Goal: Information Seeking & Learning: Check status

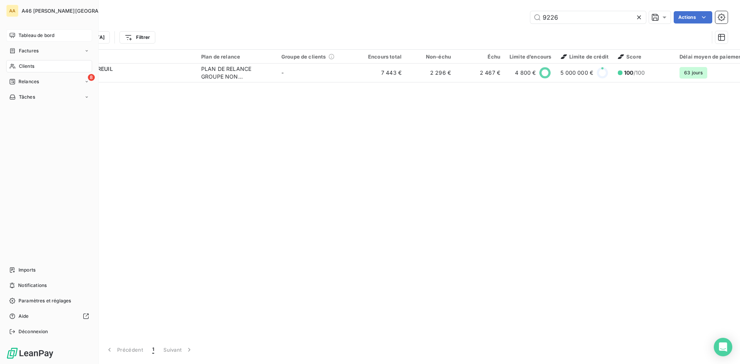
click at [39, 34] on span "Tableau de bord" at bounding box center [36, 35] width 36 height 7
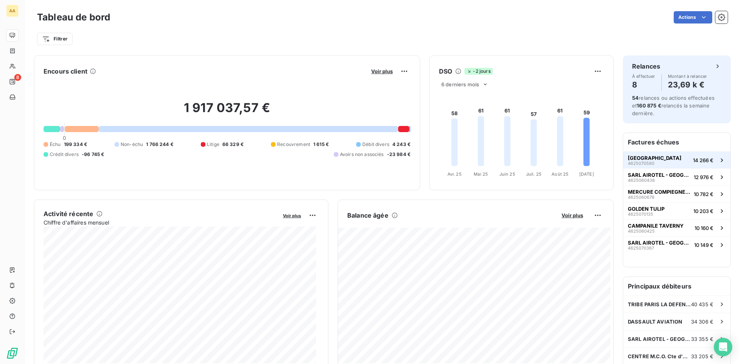
click at [669, 161] on div "[GEOGRAPHIC_DATA]" at bounding box center [655, 160] width 54 height 11
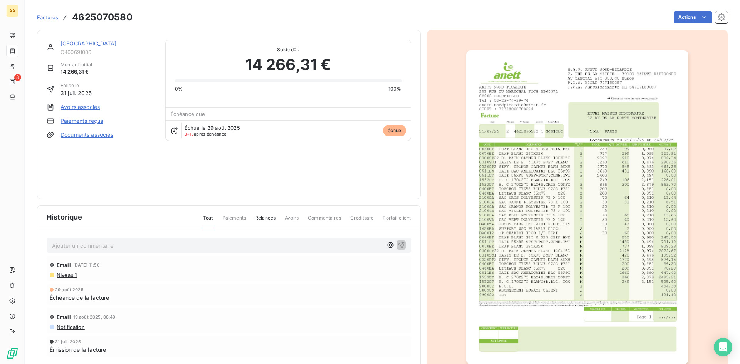
click at [98, 43] on link "[GEOGRAPHIC_DATA]" at bounding box center [89, 43] width 56 height 7
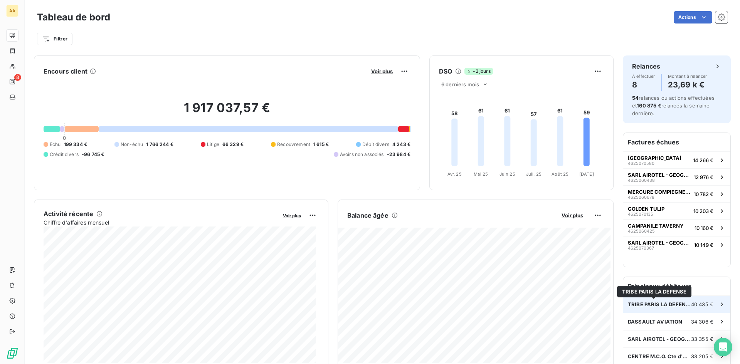
click at [644, 305] on span "TRIBE PARIS LA DEFENSE" at bounding box center [659, 304] width 63 height 6
click at [655, 310] on div "TRIBE PARIS LA DEFENSE 40 435 €" at bounding box center [676, 304] width 107 height 17
click at [81, 129] on div at bounding box center [82, 129] width 34 height 6
click at [603, 18] on html "AA 8 Tableau de bord Actions Filtrer Encours client Voir plus 1 917 037,57 € 0 …" at bounding box center [370, 182] width 740 height 364
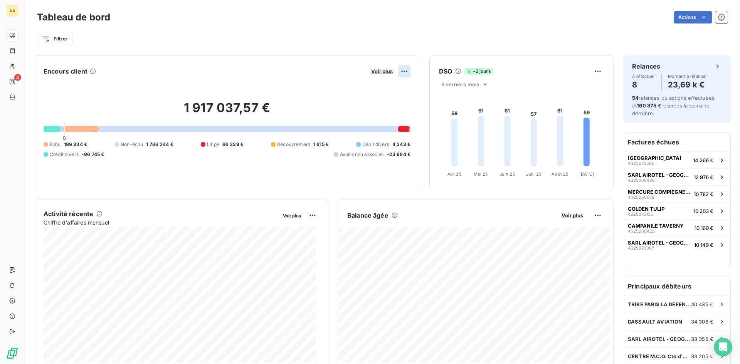
click at [400, 72] on html "AA 8 Tableau de bord Actions Filtrer Encours client Voir plus 1 917 037,57 € 0 …" at bounding box center [370, 182] width 740 height 364
click at [314, 70] on html "AA 8 Tableau de bord Actions Filtrer Encours client Voir plus Exporter 1 917 03…" at bounding box center [370, 182] width 740 height 364
click at [374, 71] on span "Voir plus" at bounding box center [382, 71] width 22 height 6
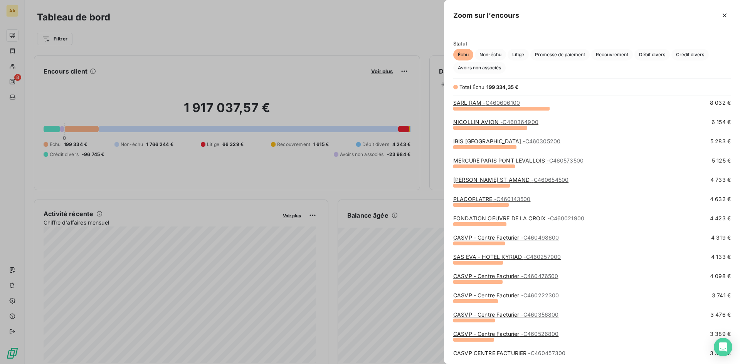
scroll to position [116, 0]
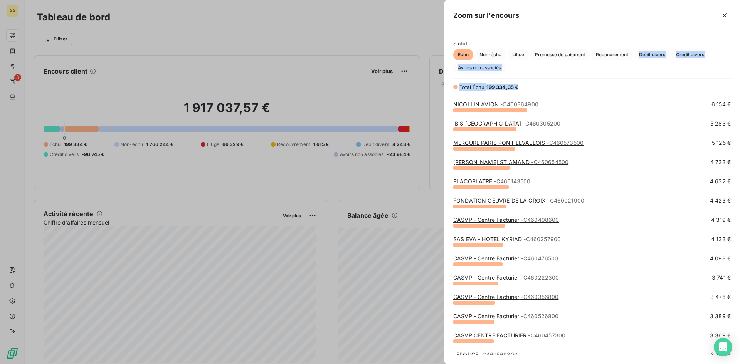
drag, startPoint x: 456, startPoint y: 98, endPoint x: 634, endPoint y: 57, distance: 183.1
click at [634, 57] on div "Statut Échu Non-échu Litige Promesse de paiement Recouvrement Débit divers Créd…" at bounding box center [592, 197] width 296 height 333
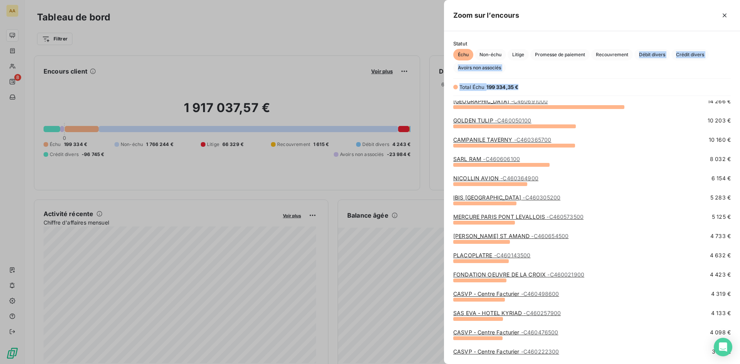
scroll to position [0, 0]
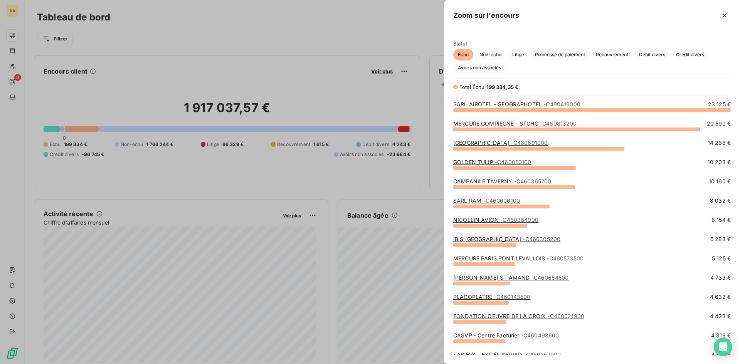
click at [553, 68] on div "Échu Non-échu Litige Promesse de paiement Recouvrement Débit divers Crédit dive…" at bounding box center [591, 61] width 277 height 25
click at [464, 54] on span "Échu" at bounding box center [463, 55] width 20 height 12
click at [367, 93] on div at bounding box center [370, 182] width 740 height 364
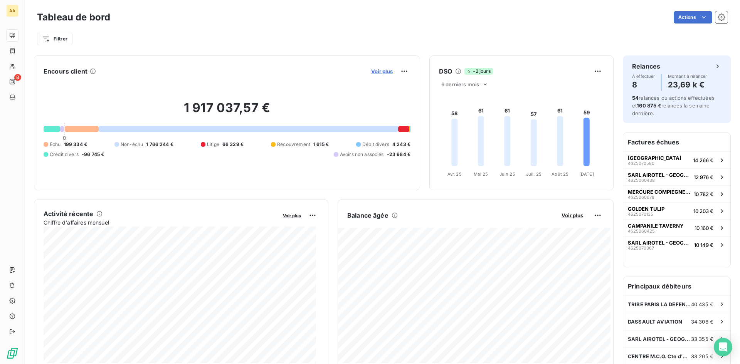
click at [378, 72] on span "Voir plus" at bounding box center [382, 71] width 22 height 6
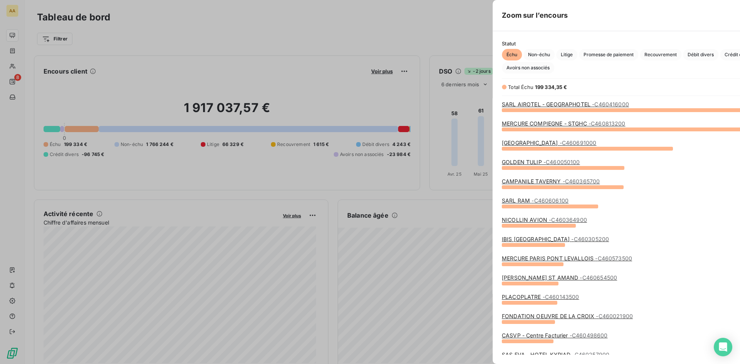
scroll to position [358, 290]
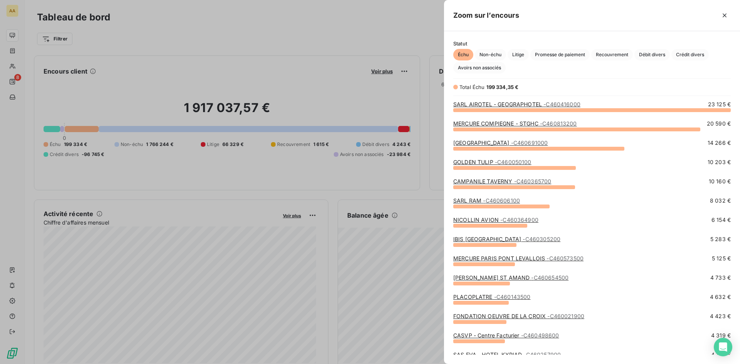
click at [375, 84] on div at bounding box center [370, 182] width 740 height 364
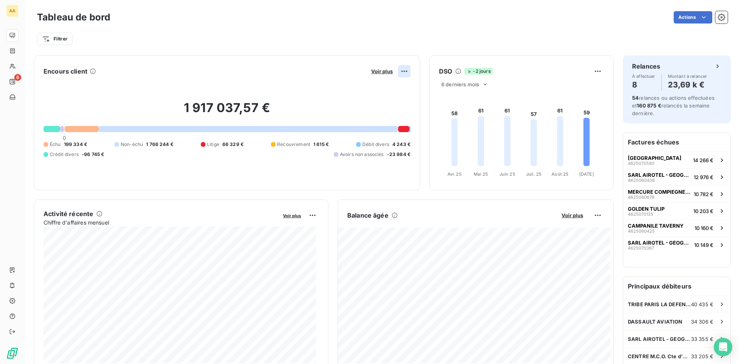
click at [397, 71] on html "AA 8 Tableau de bord Actions Filtrer Encours client Voir plus 1 917 037,57 € 0 …" at bounding box center [370, 182] width 740 height 364
click at [387, 86] on div "Exporter" at bounding box center [381, 88] width 43 height 12
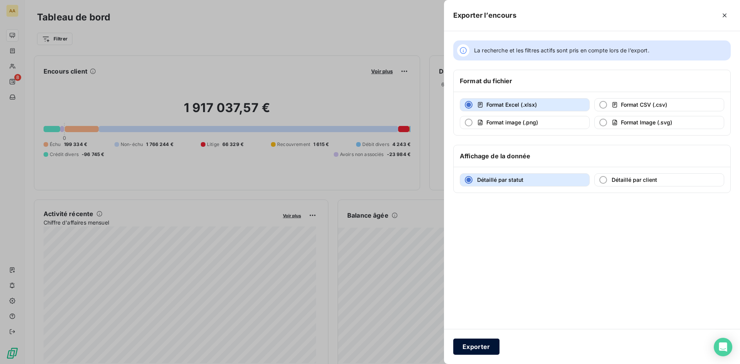
click at [478, 348] on button "Exporter" at bounding box center [476, 347] width 46 height 16
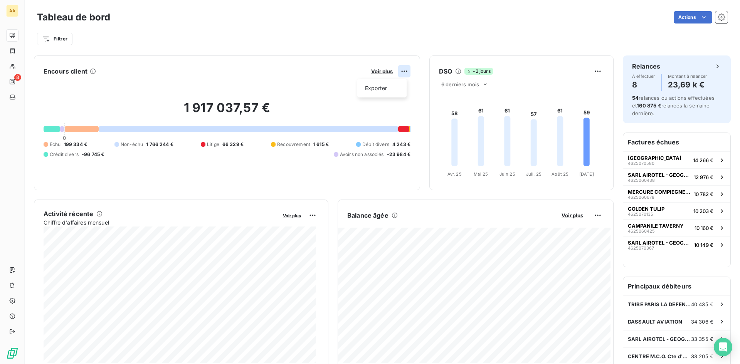
click at [402, 69] on html "AA 8 Tableau de bord Actions Filtrer Encours client Voir plus Exporter 1 917 03…" at bounding box center [370, 182] width 740 height 364
click at [378, 72] on html "AA 8 Tableau de bord Actions Filtrer Encours client Voir plus 1 917 037,57 € 0 …" at bounding box center [370, 182] width 740 height 364
click at [378, 72] on span "Voir plus" at bounding box center [382, 71] width 22 height 6
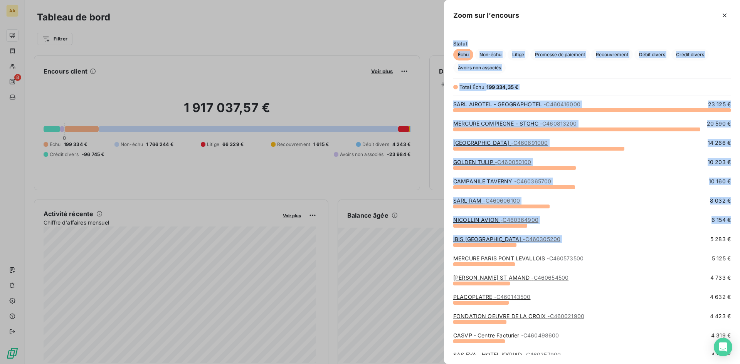
drag, startPoint x: 450, startPoint y: 37, endPoint x: 623, endPoint y: 237, distance: 264.8
click at [623, 237] on div "Statut Échu Non-échu Litige Promesse de paiement Recouvrement Débit divers Créd…" at bounding box center [592, 197] width 296 height 333
click at [545, 75] on div "Statut Échu Non-échu Litige Promesse de paiement Recouvrement Débit divers Créd…" at bounding box center [592, 197] width 296 height 333
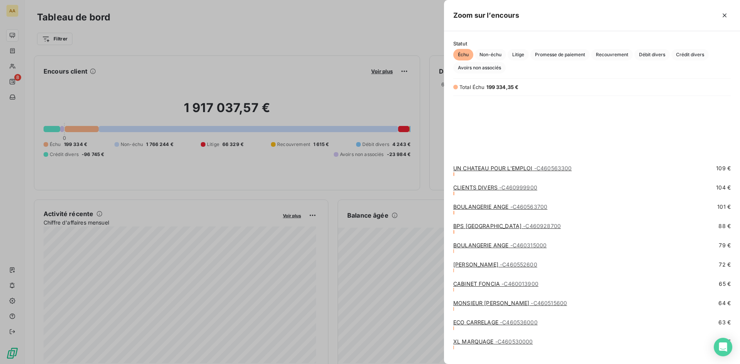
scroll to position [1335, 0]
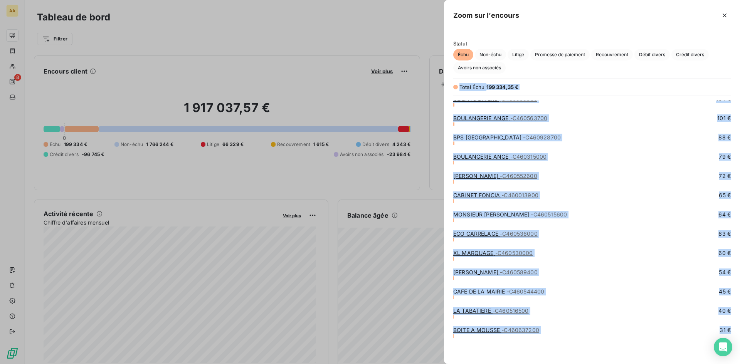
drag, startPoint x: 452, startPoint y: 83, endPoint x: 724, endPoint y: 332, distance: 368.5
click at [724, 332] on div "Statut Échu Non-échu Litige Promesse de paiement Recouvrement Débit divers Créd…" at bounding box center [592, 197] width 296 height 333
copy div "Total Échu 199 334,35 € UN CHATEAU POUR L'EMPLOI - C460563300 109 € CLIENTS DIV…"
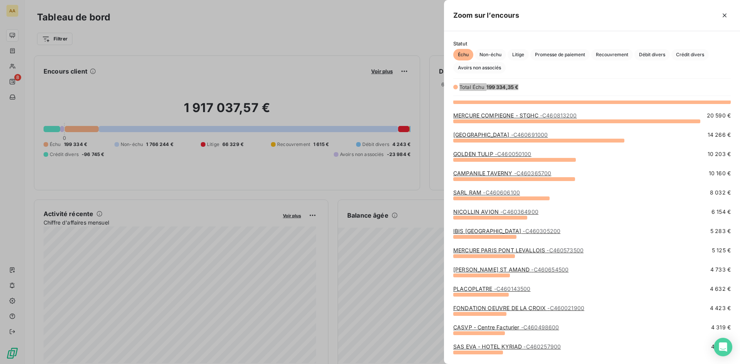
scroll to position [0, 0]
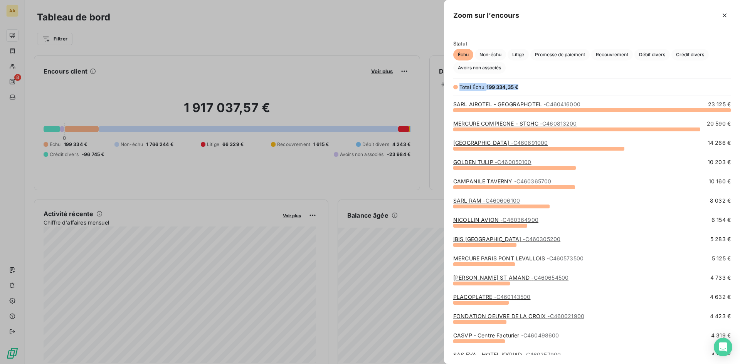
copy div "Total Échu 199 334,35 € UN CHATEAU POUR L'EMPLOI - C460563300 109 € CLIENTS DIV…"
click at [321, 89] on div at bounding box center [370, 182] width 740 height 364
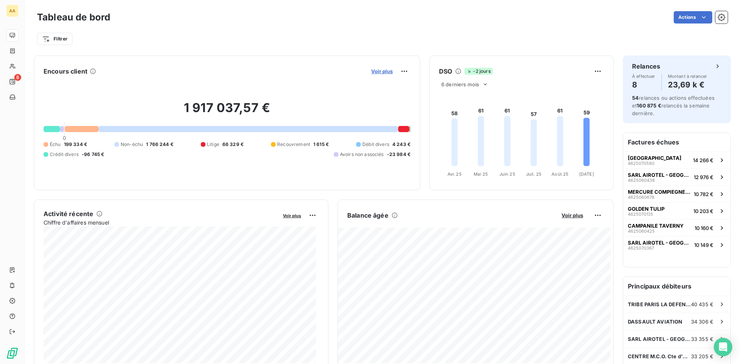
click at [378, 71] on span "Voir plus" at bounding box center [382, 71] width 22 height 6
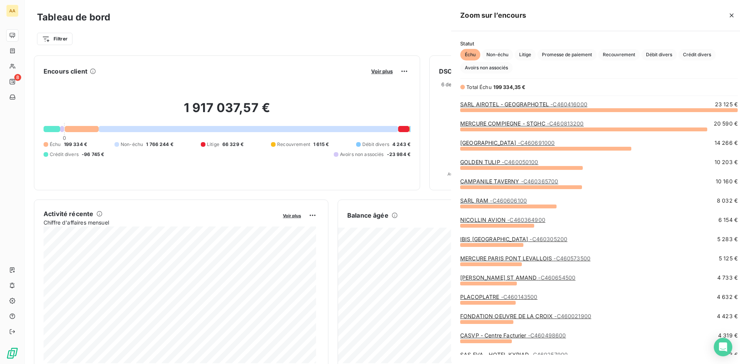
scroll to position [358, 290]
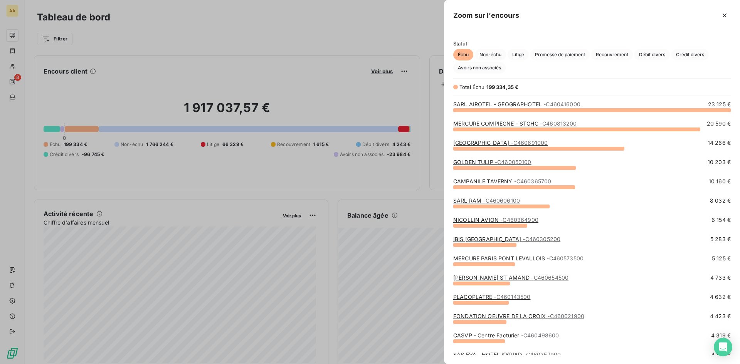
drag, startPoint x: 725, startPoint y: 13, endPoint x: 712, endPoint y: 17, distance: 13.0
click at [725, 13] on icon "button" at bounding box center [725, 16] width 8 height 8
